Goal: Obtain resource: Obtain resource

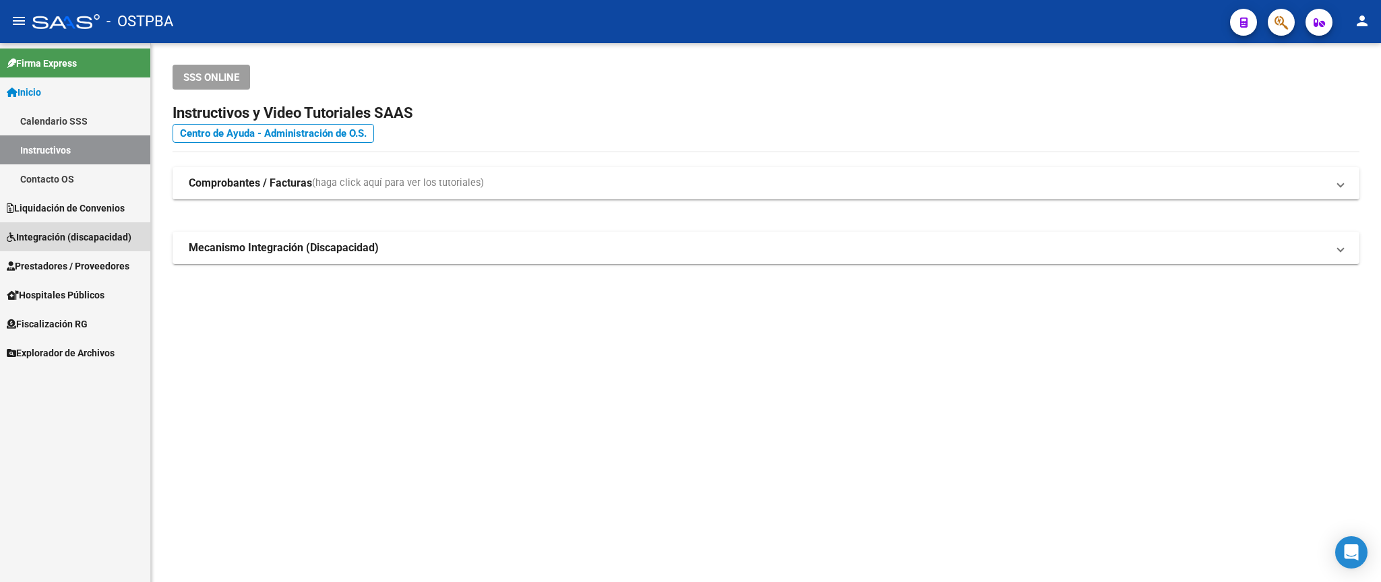
click at [103, 239] on span "Integración (discapacidad)" at bounding box center [69, 237] width 125 height 15
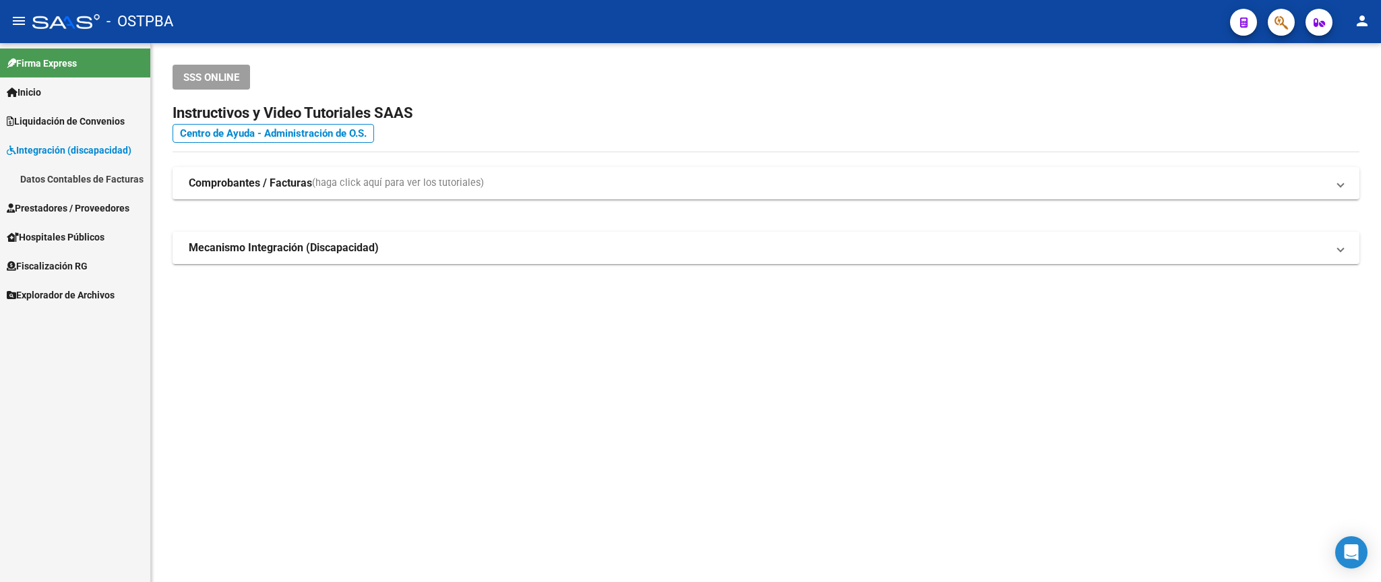
click at [94, 214] on span "Prestadores / Proveedores" at bounding box center [68, 208] width 123 height 15
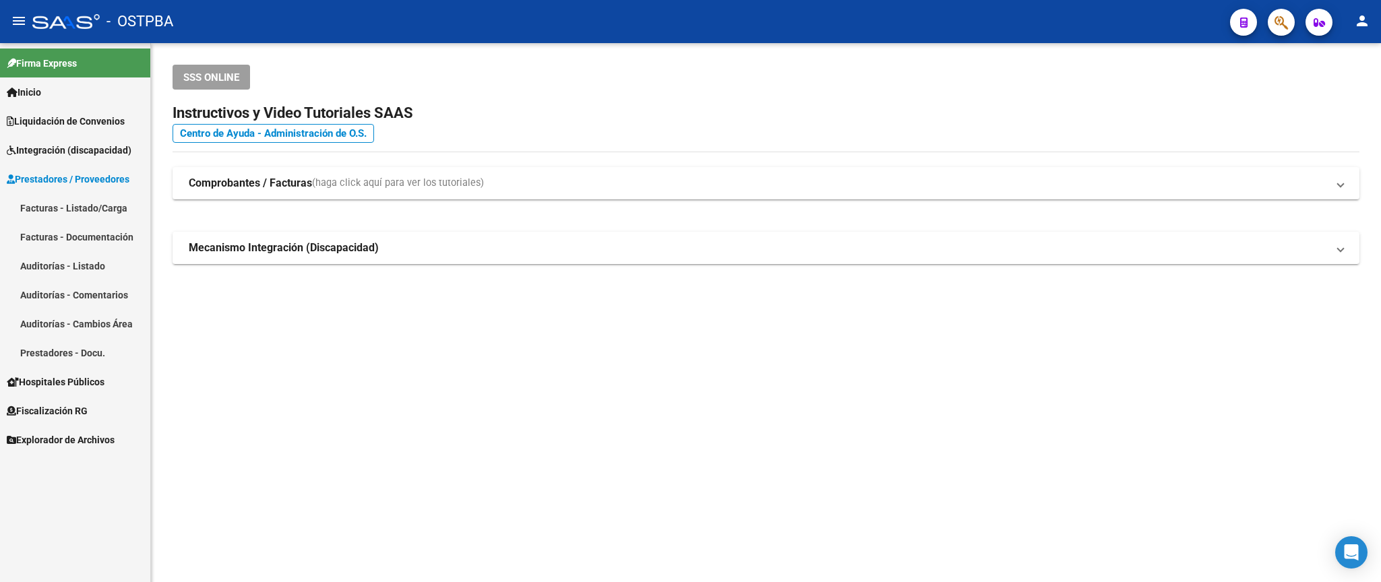
click at [91, 210] on link "Facturas - Listado/Carga" at bounding box center [75, 207] width 150 height 29
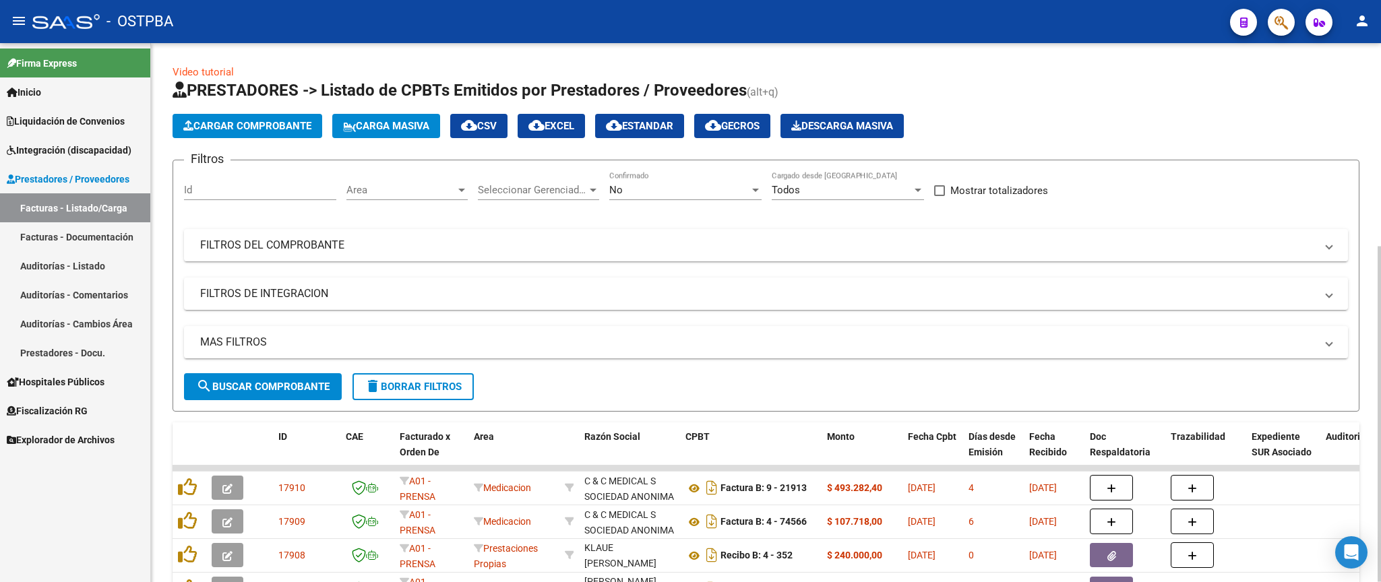
click at [449, 183] on div "Area Area" at bounding box center [406, 185] width 121 height 29
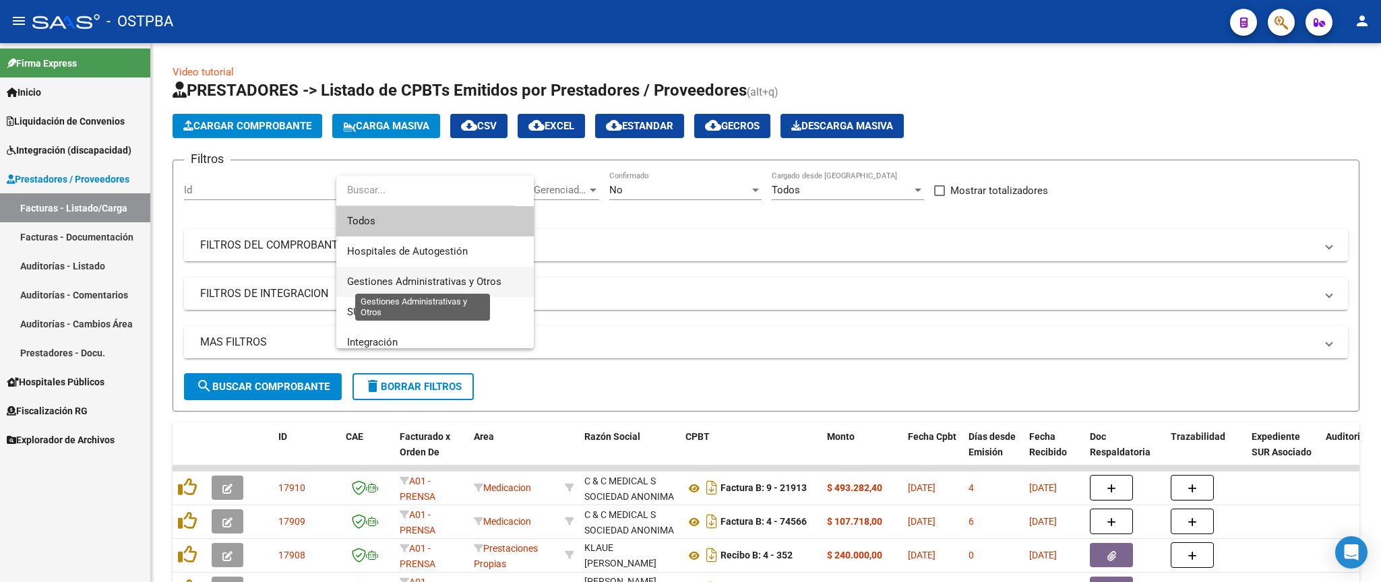
click at [432, 279] on span "Gestiones Administrativas y Otros" at bounding box center [424, 282] width 154 height 12
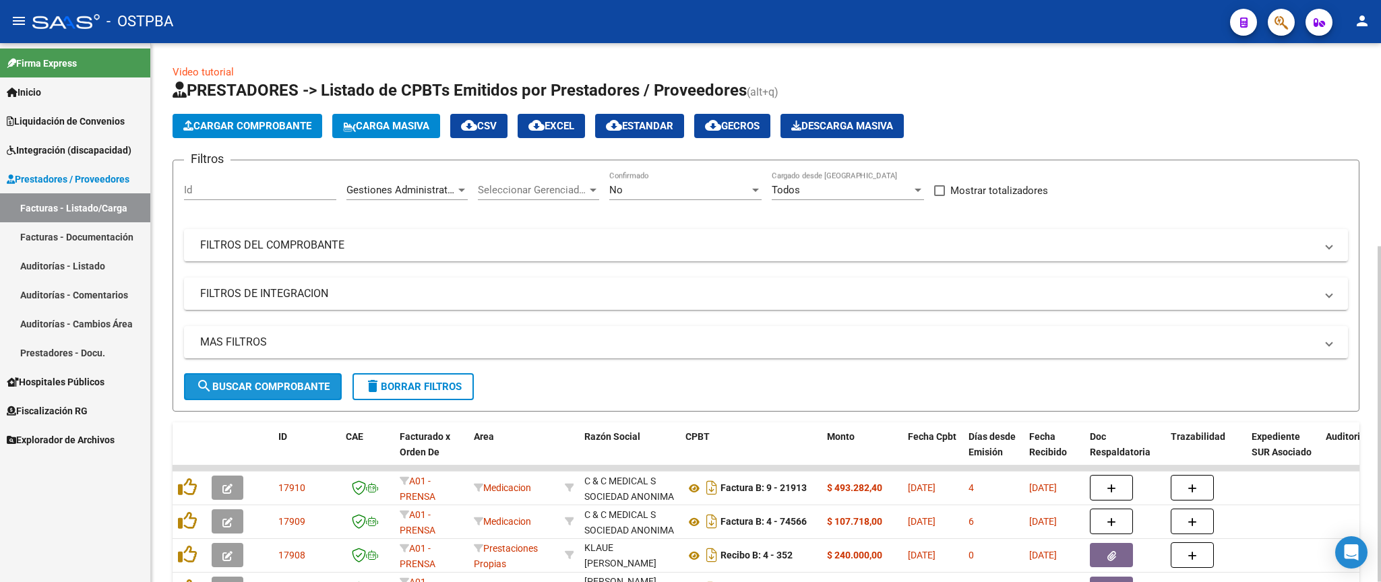
click at [283, 389] on span "search Buscar Comprobante" at bounding box center [262, 387] width 133 height 12
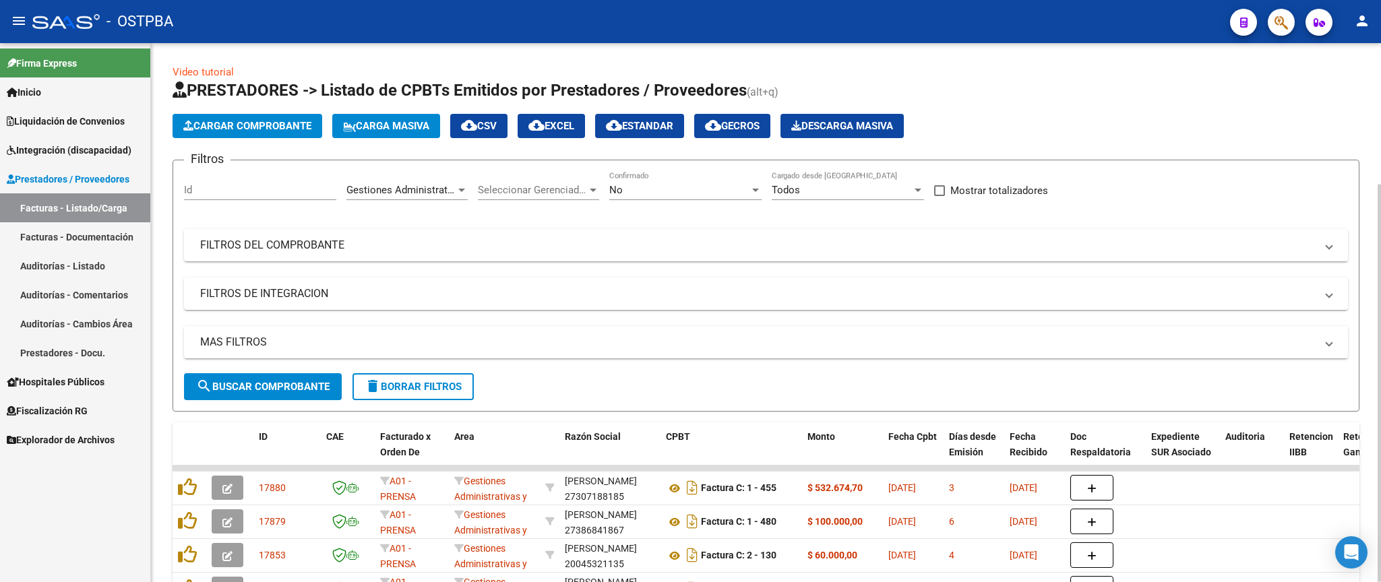
click at [416, 197] on div "Gestiones Administrativas y Otros Area" at bounding box center [406, 185] width 121 height 29
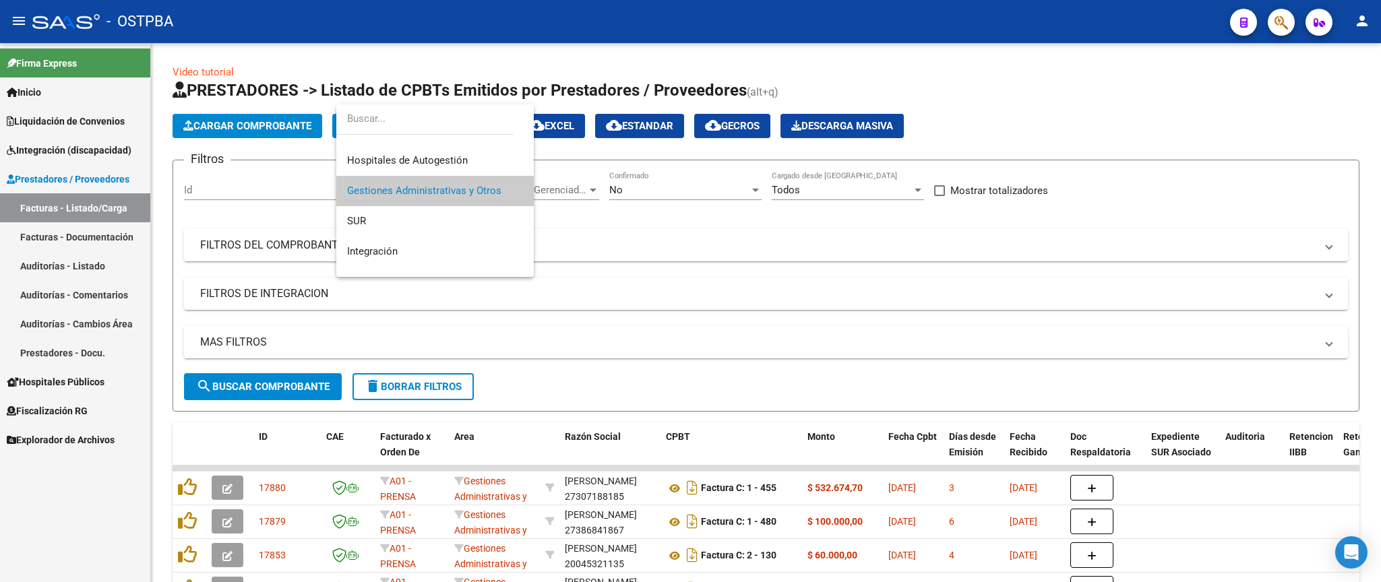
scroll to position [59, 0]
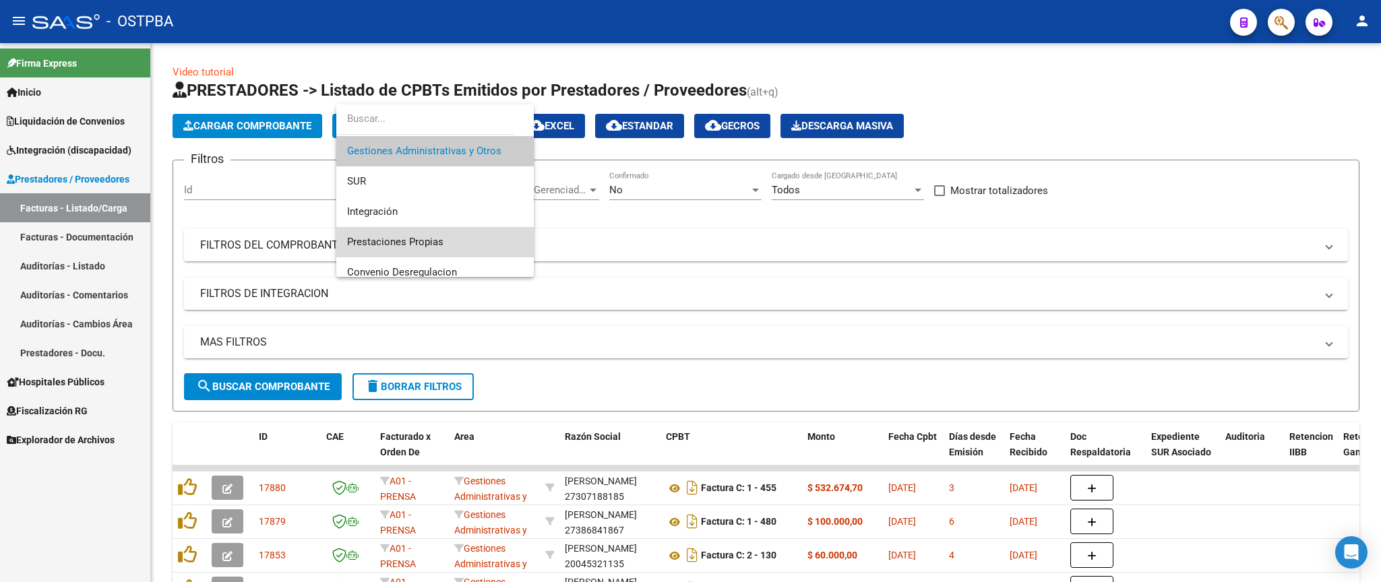
click at [455, 250] on span "Prestaciones Propias" at bounding box center [435, 242] width 176 height 30
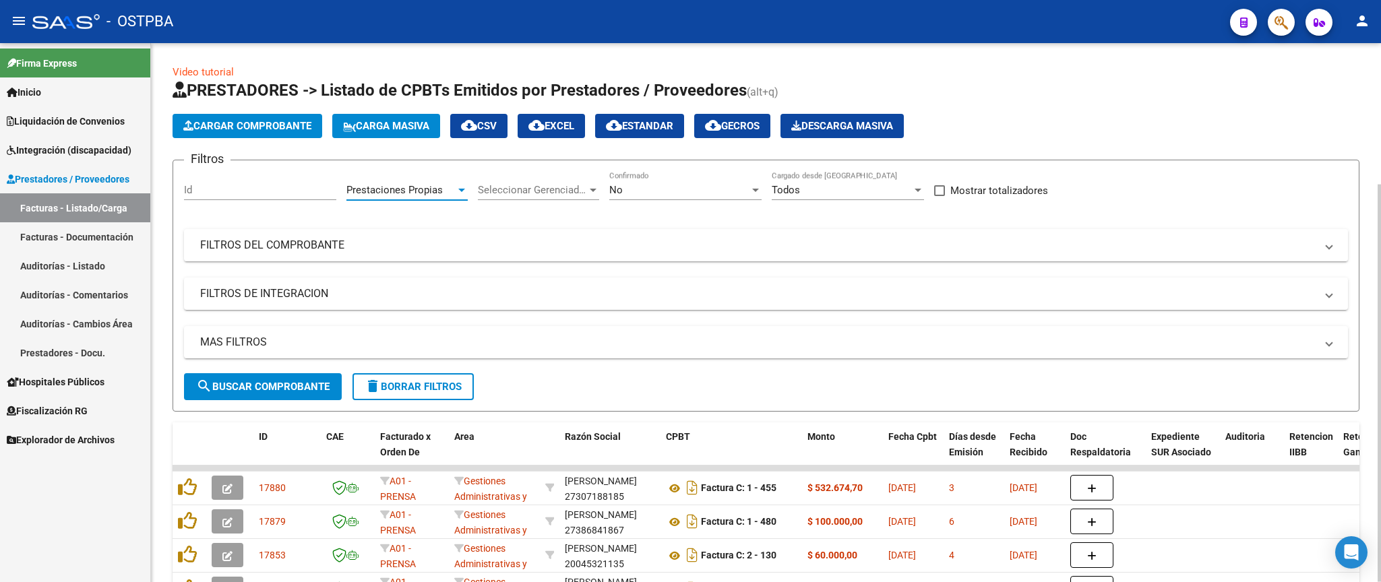
drag, startPoint x: 311, startPoint y: 384, endPoint x: 666, endPoint y: 381, distance: 355.8
click at [311, 384] on span "search Buscar Comprobante" at bounding box center [262, 387] width 133 height 12
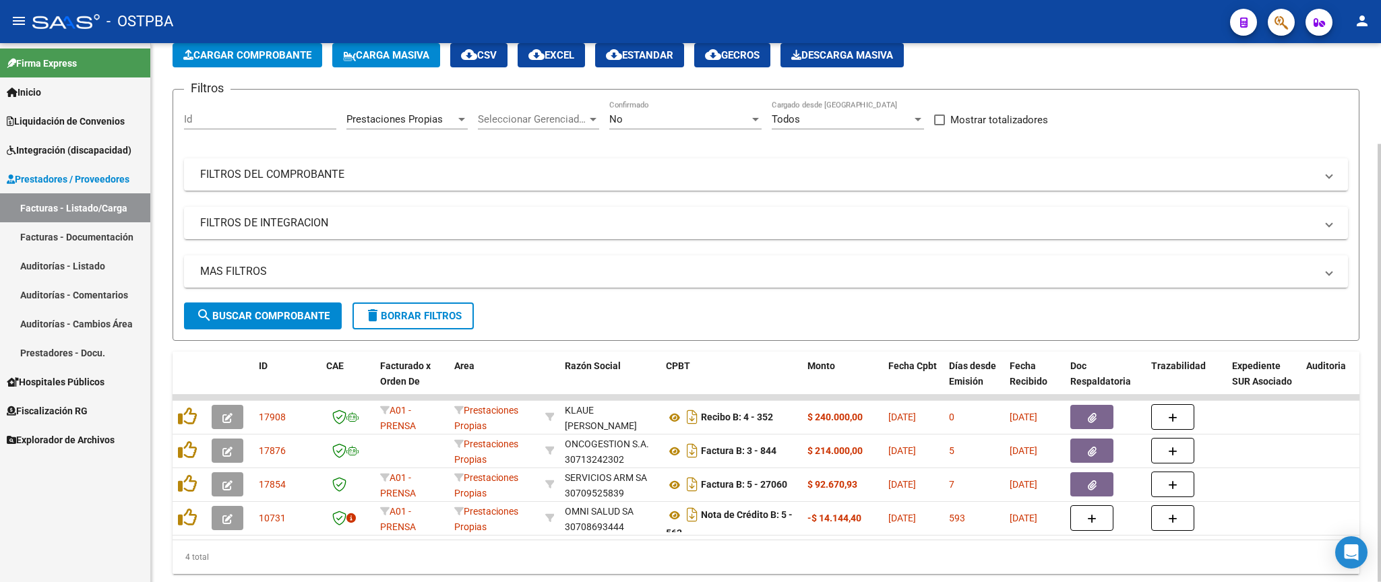
scroll to position [123, 0]
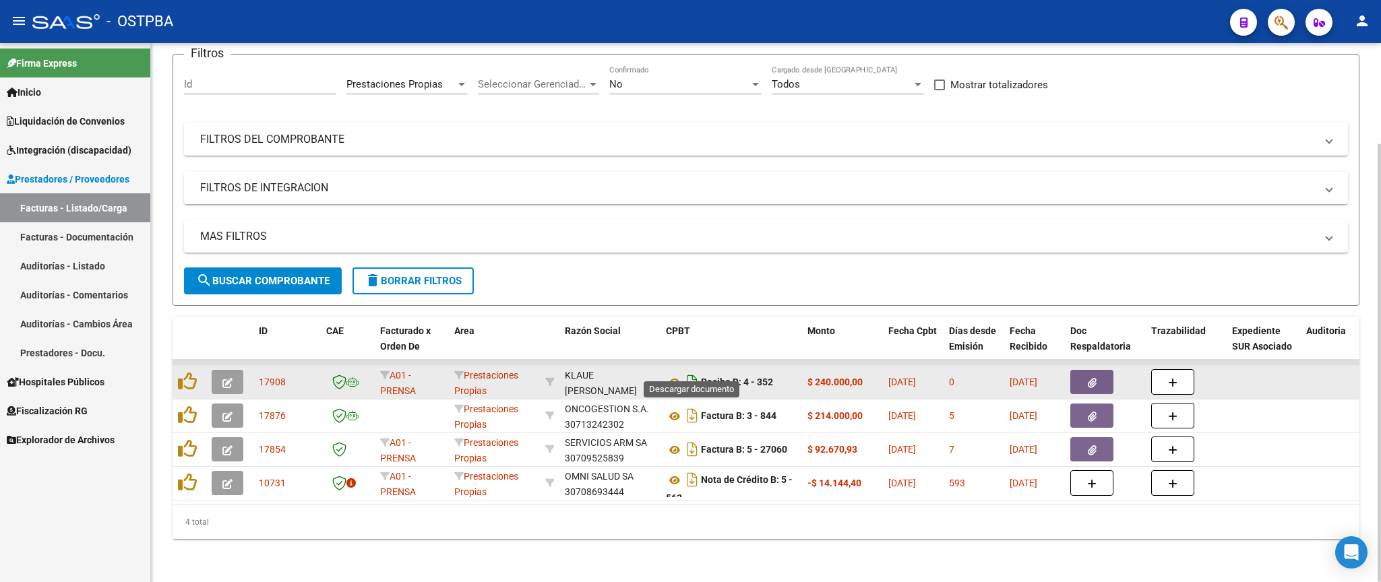
click at [693, 371] on icon "Descargar documento" at bounding box center [692, 382] width 18 height 22
click at [1090, 376] on span "button" at bounding box center [1092, 382] width 9 height 12
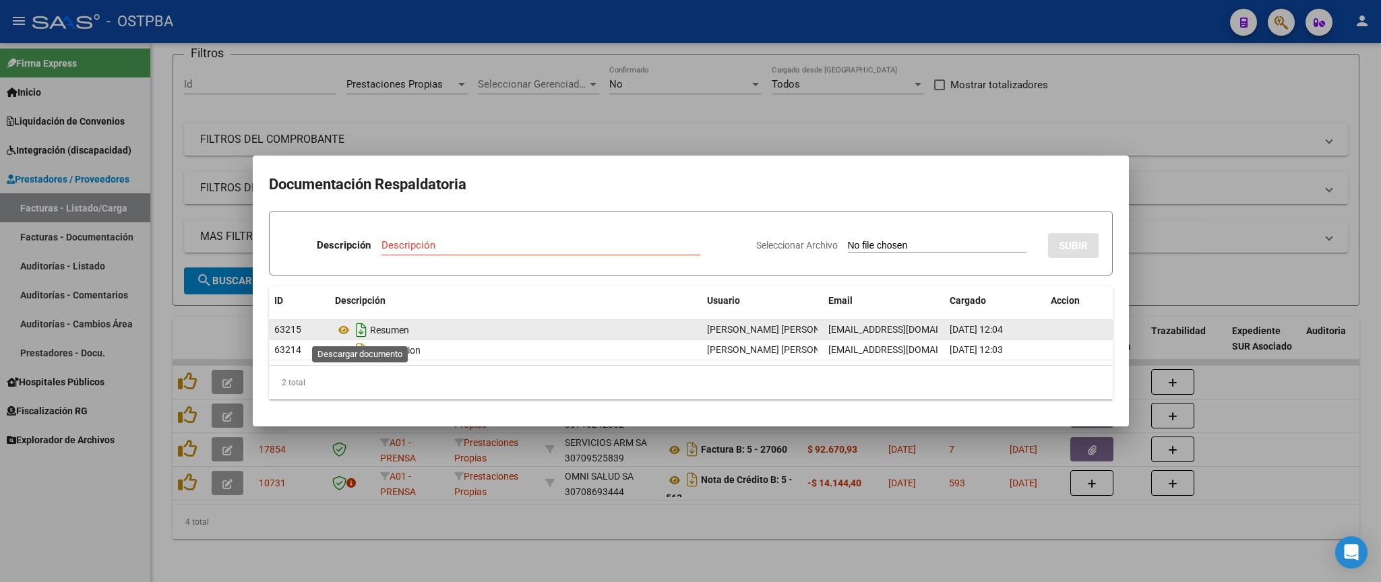
click at [360, 333] on icon "Descargar documento" at bounding box center [361, 330] width 18 height 22
